Goal: Navigation & Orientation: Understand site structure

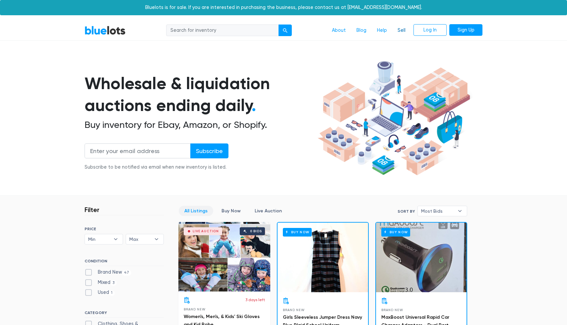
click at [402, 30] on link "Sell" at bounding box center [401, 30] width 19 height 13
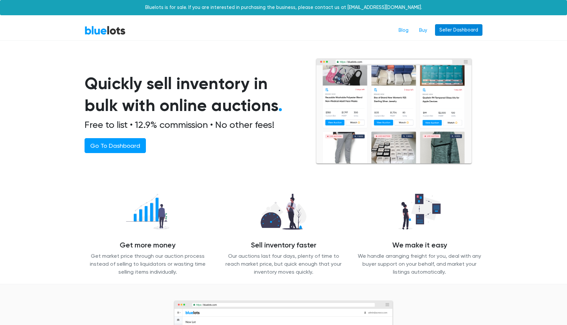
click at [471, 26] on link "Seller Dashboard" at bounding box center [458, 30] width 47 height 12
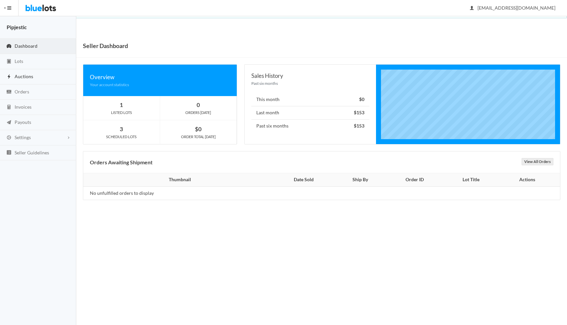
click at [26, 80] on link "Auctions" at bounding box center [38, 76] width 76 height 15
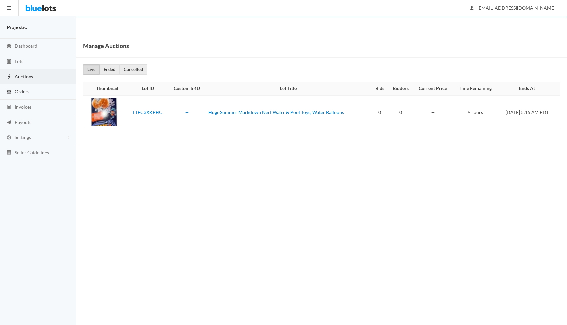
click at [28, 90] on span "Orders" at bounding box center [22, 92] width 15 height 6
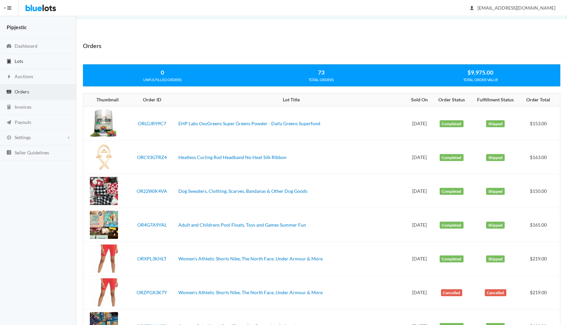
click at [61, 63] on link "Lots" at bounding box center [38, 61] width 76 height 15
